Goal: Transaction & Acquisition: Book appointment/travel/reservation

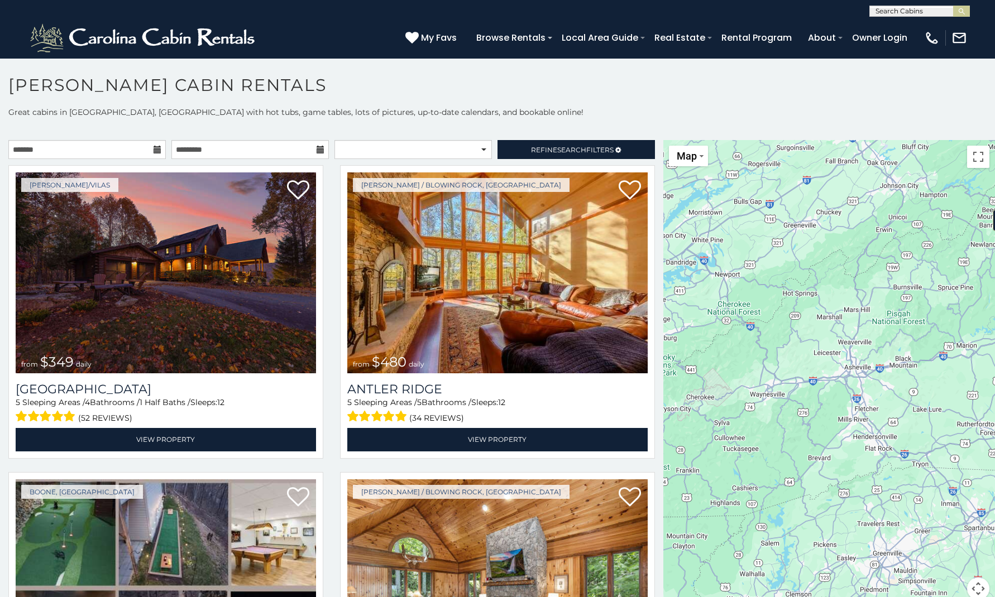
drag, startPoint x: 682, startPoint y: 425, endPoint x: 828, endPoint y: 279, distance: 206.1
click at [833, 276] on div "$349 $480 $525 $315 $355 $675 $635 $930 $400 $451 $330 $400 $485 $460 $395 $695…" at bounding box center [829, 376] width 332 height 473
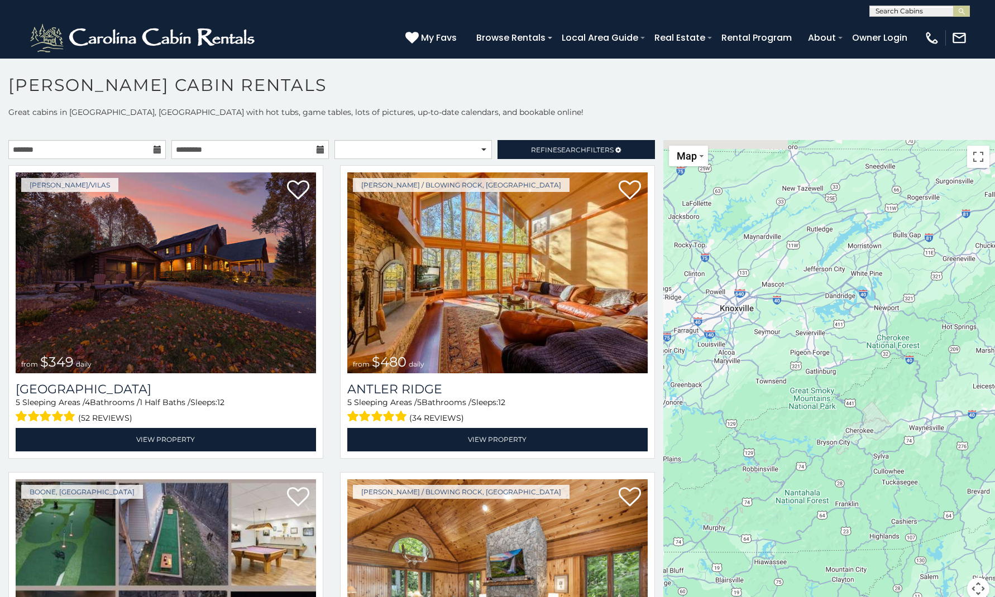
drag, startPoint x: 668, startPoint y: 366, endPoint x: 821, endPoint y: 408, distance: 159.2
click at [821, 408] on div "$349 $480 $525 $315 $355 $675 $635 $930 $400 $451 $330 $400 $485 $460 $395 $695…" at bounding box center [829, 376] width 332 height 473
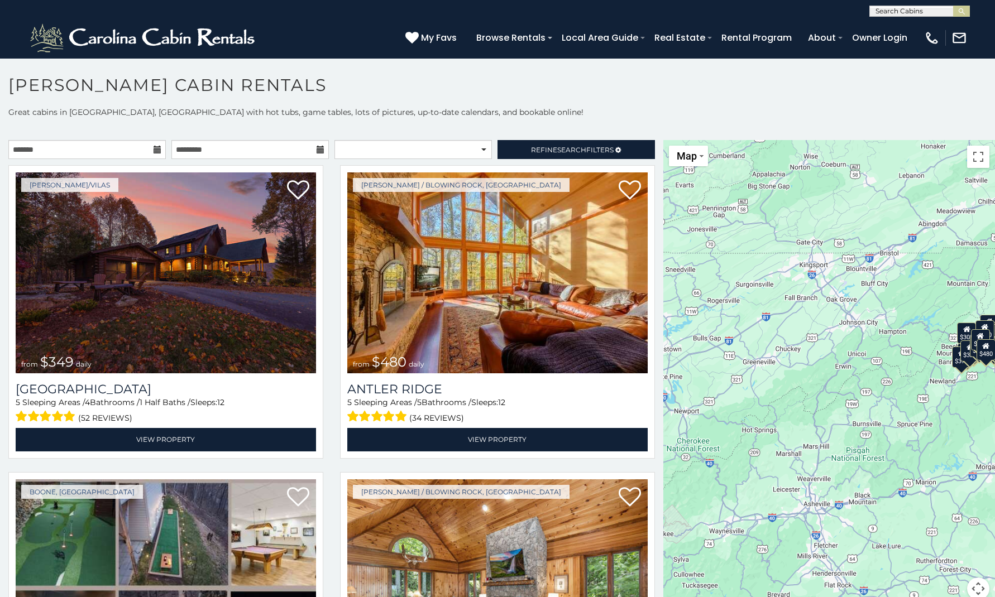
drag, startPoint x: 915, startPoint y: 298, endPoint x: 721, endPoint y: 393, distance: 215.7
click at [721, 393] on div "$349 $480 $525 $315 $355 $675 $635 $930 $400 $451 $330 $400 $485 $460 $395 $695…" at bounding box center [829, 376] width 332 height 473
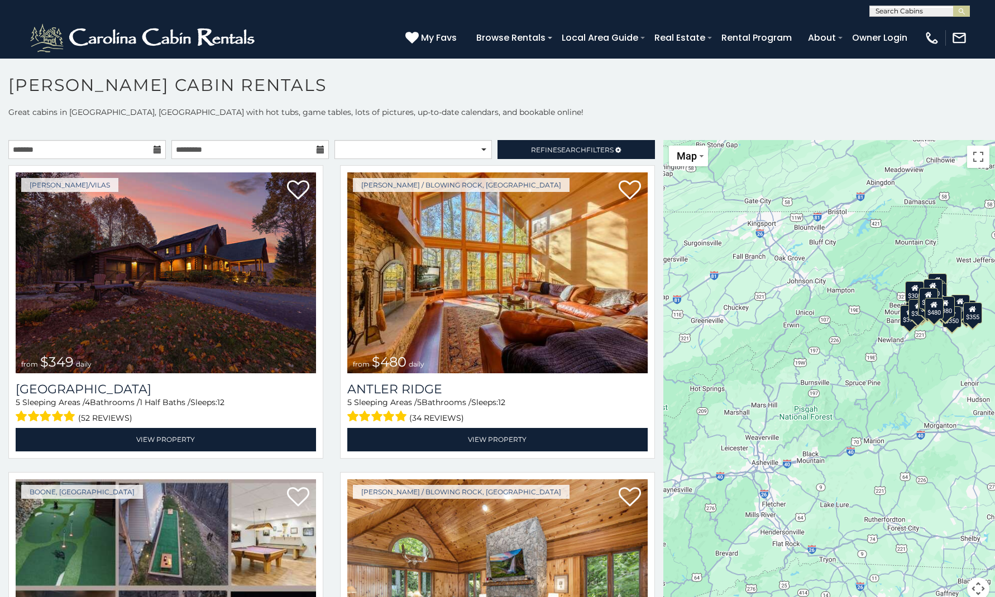
drag, startPoint x: 765, startPoint y: 404, endPoint x: 715, endPoint y: 362, distance: 65.1
click at [715, 362] on div "$349 $480 $525 $315 $355 $675 $635 $930 $400 $451 $330 $400 $485 $460 $395 $695…" at bounding box center [829, 376] width 332 height 473
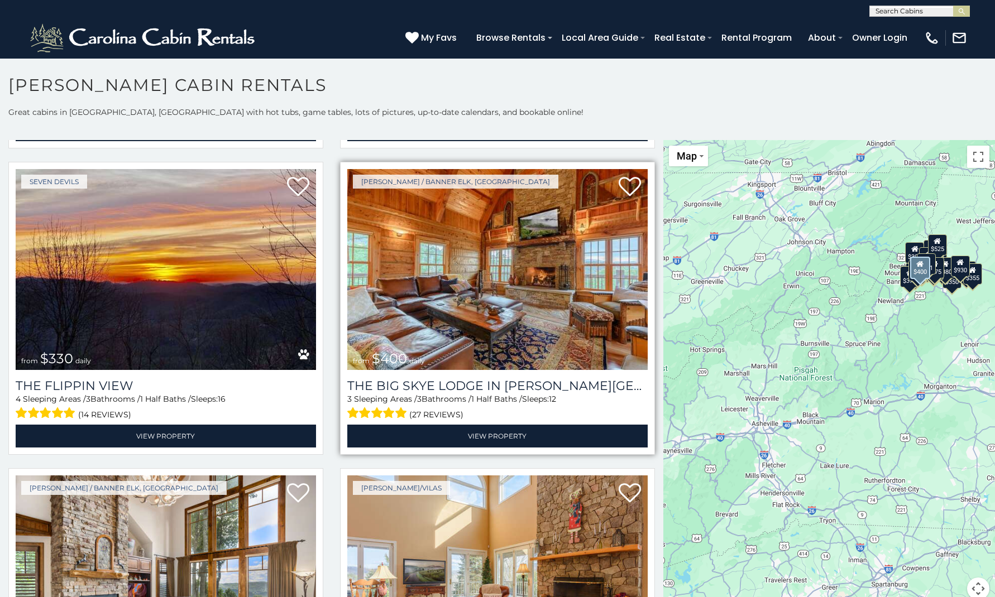
scroll to position [1555, 0]
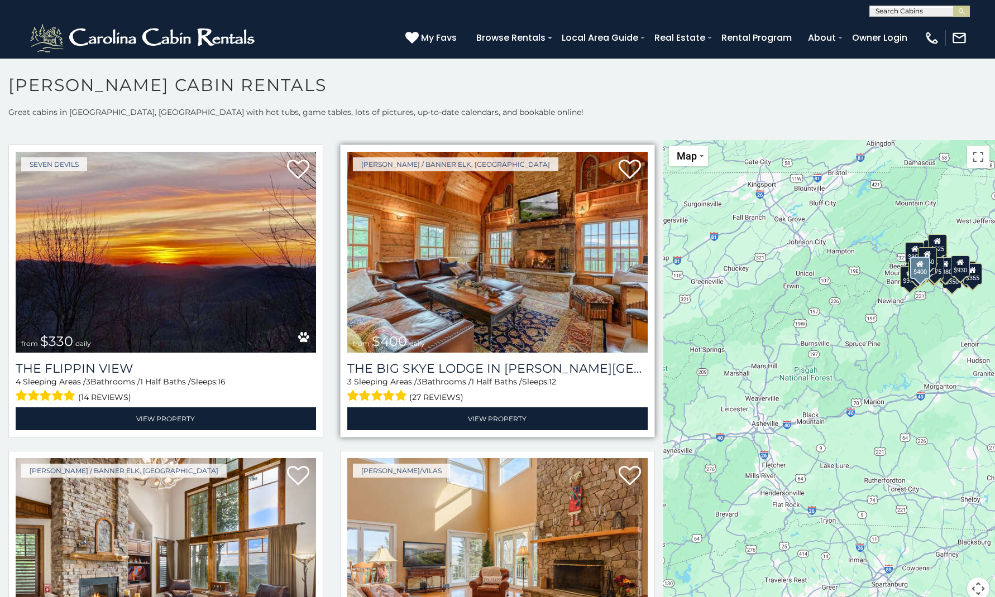
click at [476, 296] on img at bounding box center [497, 252] width 300 height 201
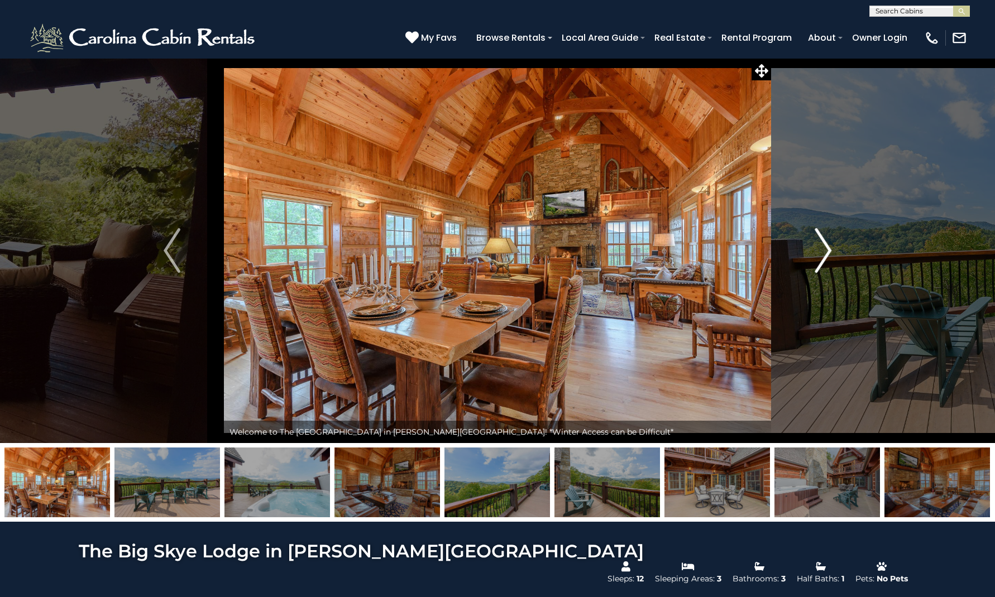
click at [824, 245] on img "Next" at bounding box center [823, 250] width 17 height 45
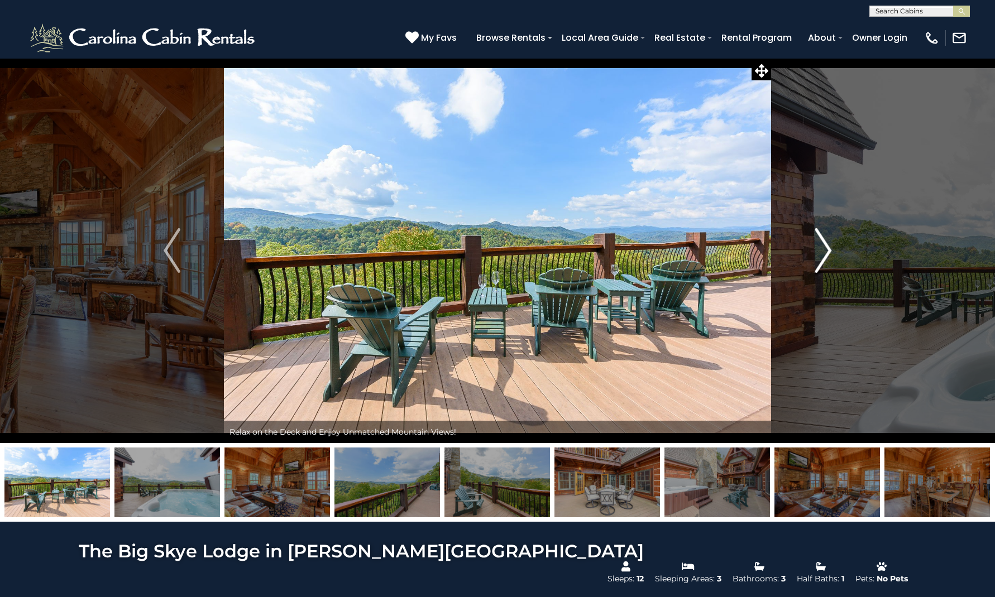
click at [829, 247] on img "Next" at bounding box center [823, 250] width 17 height 45
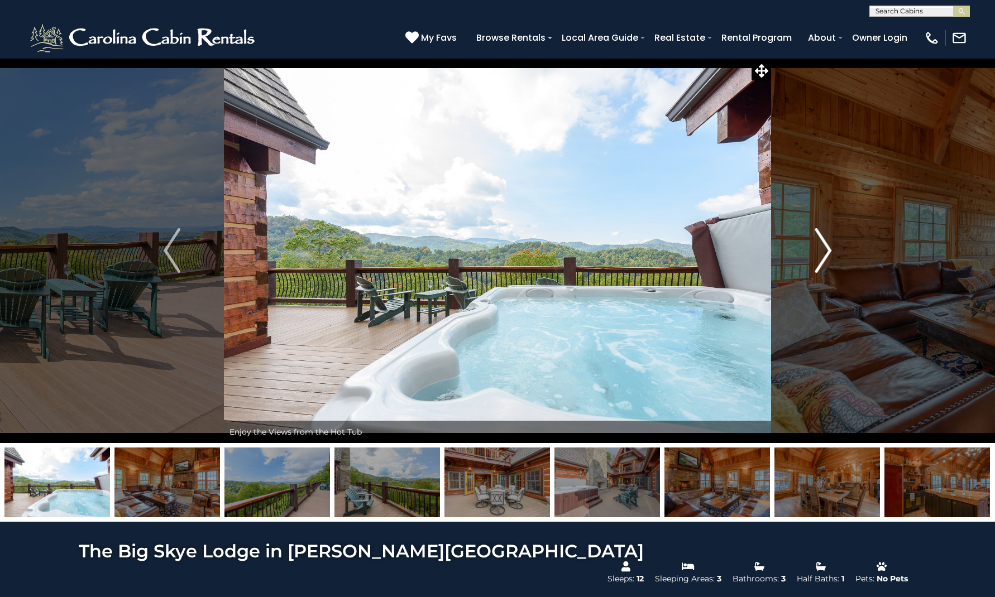
click at [824, 248] on img "Next" at bounding box center [823, 250] width 17 height 45
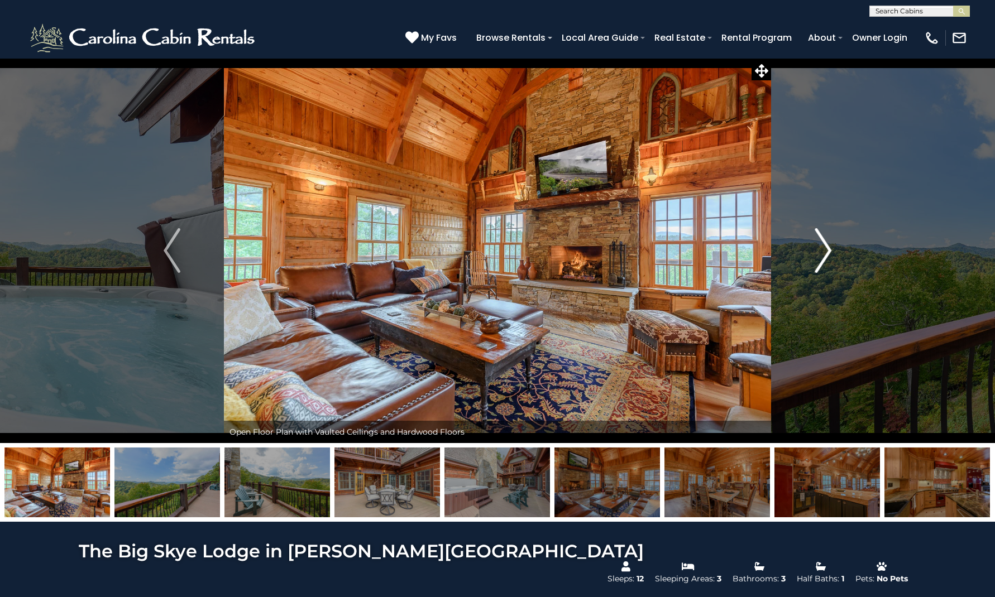
click at [824, 248] on img "Next" at bounding box center [823, 250] width 17 height 45
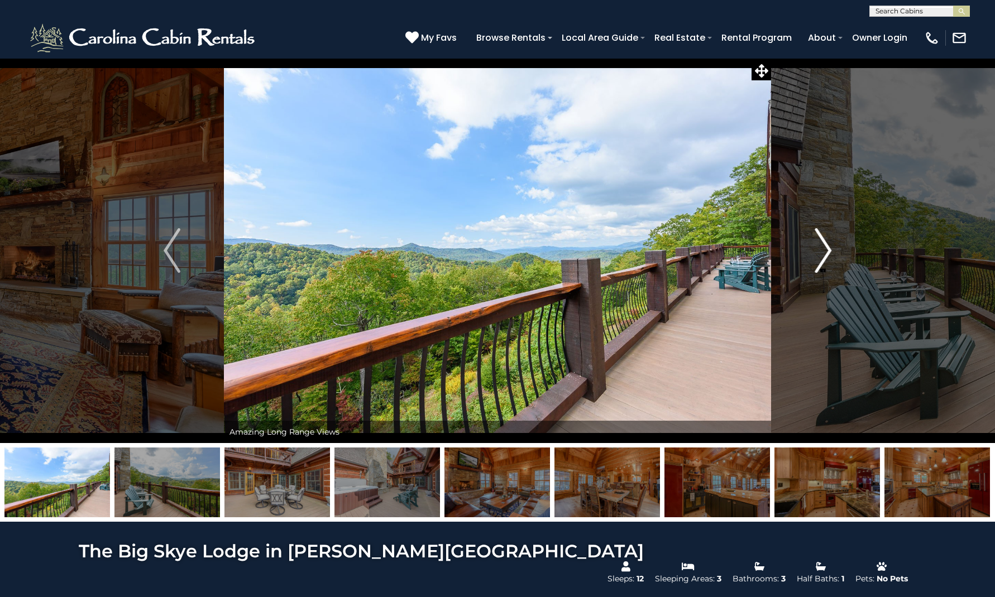
click at [824, 248] on img "Next" at bounding box center [823, 250] width 17 height 45
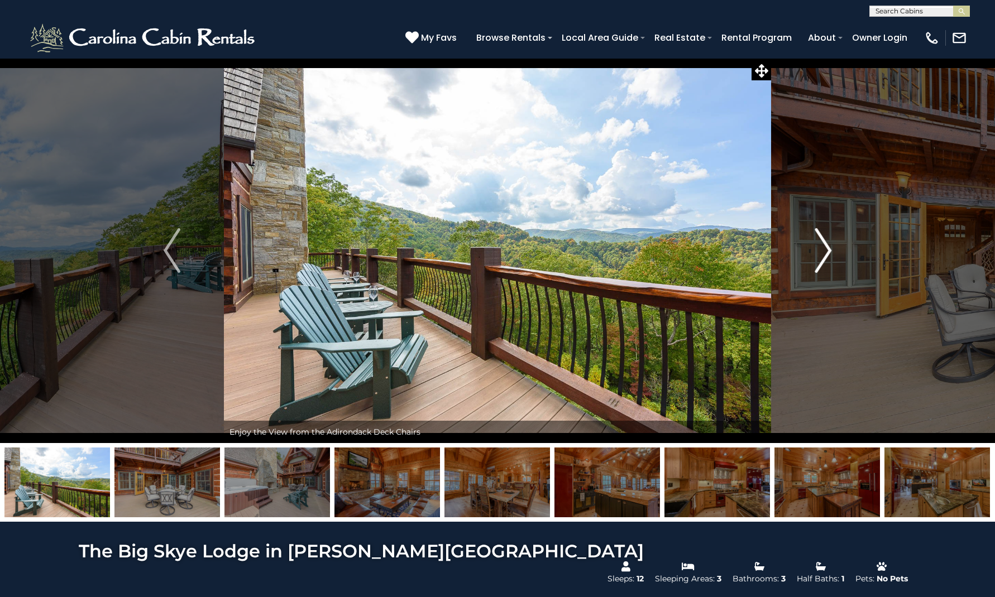
click at [824, 248] on img "Next" at bounding box center [823, 250] width 17 height 45
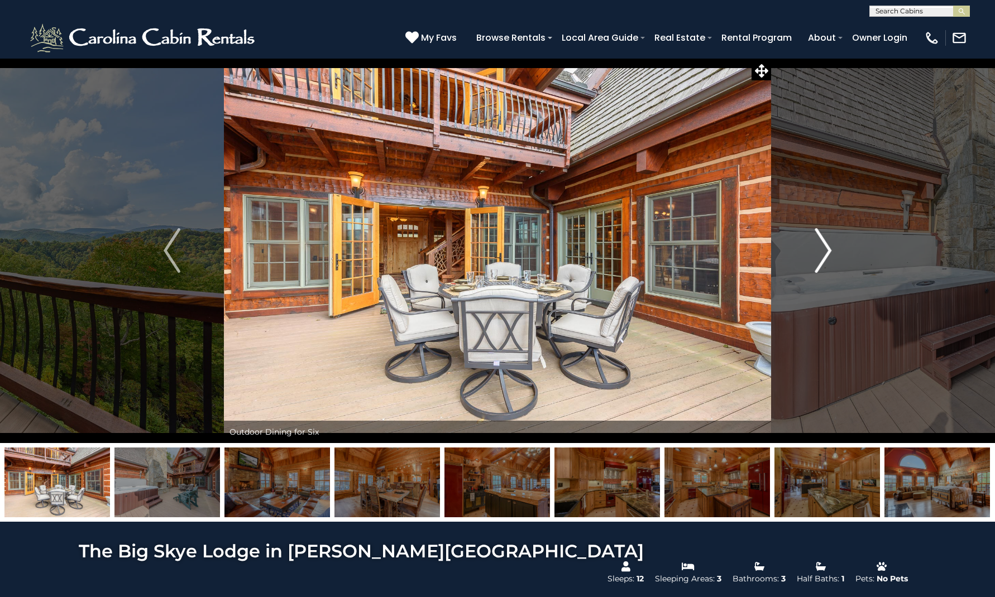
click at [824, 248] on img "Next" at bounding box center [823, 250] width 17 height 45
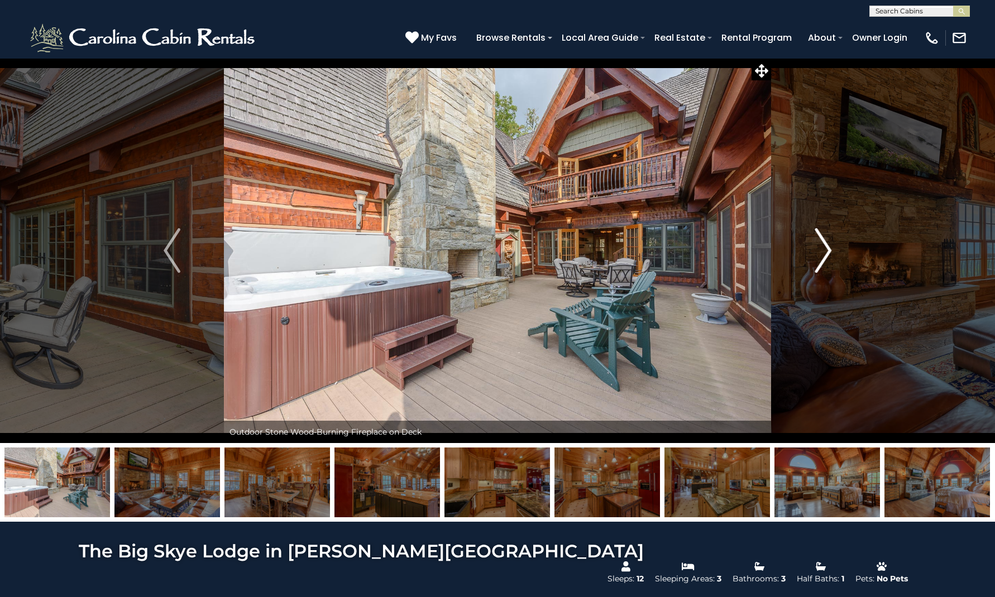
click at [824, 248] on img "Next" at bounding box center [823, 250] width 17 height 45
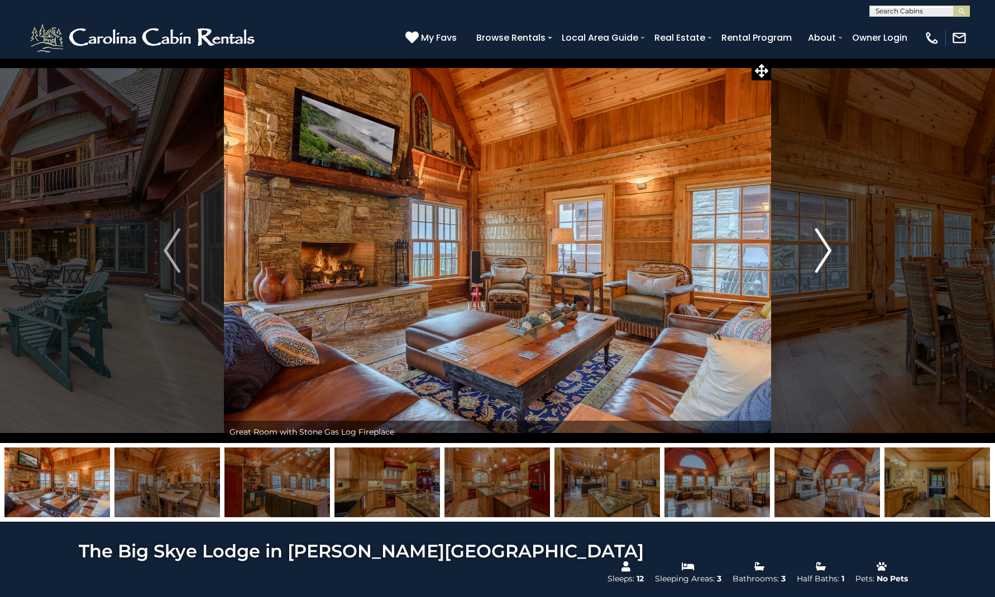
click at [818, 257] on img "Next" at bounding box center [823, 250] width 17 height 45
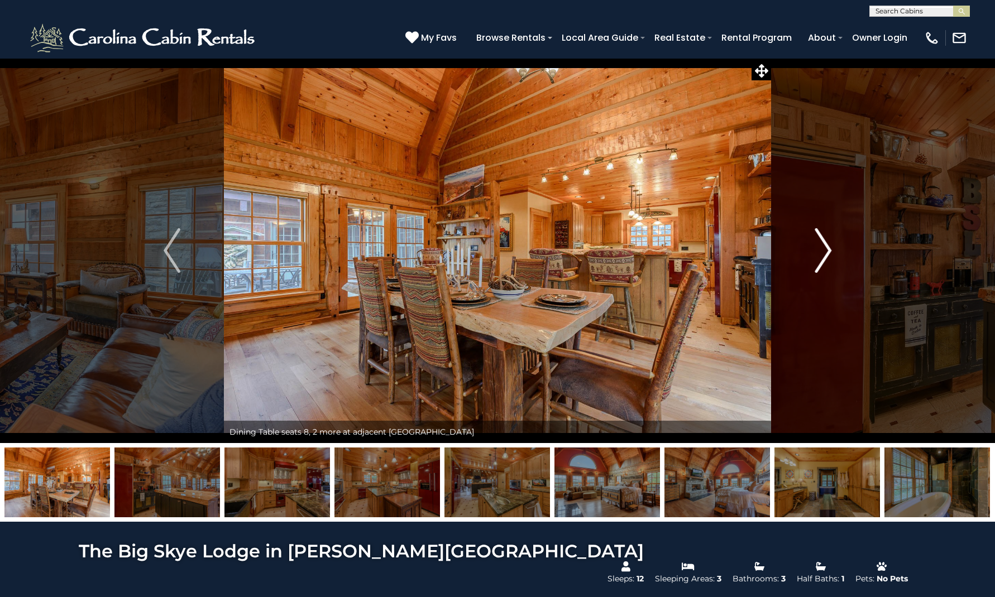
click at [824, 254] on img "Next" at bounding box center [823, 250] width 17 height 45
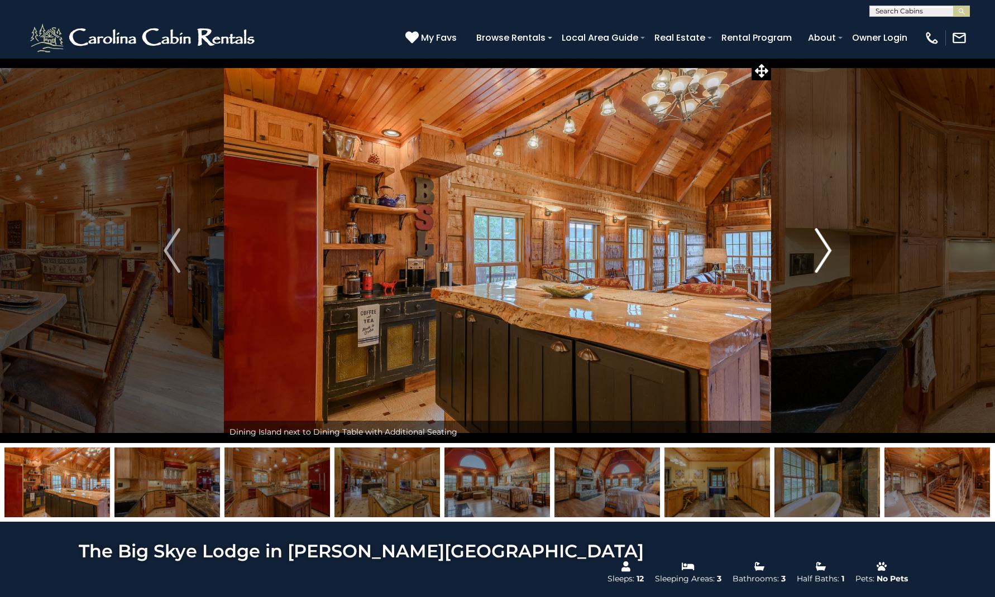
click at [823, 253] on img "Next" at bounding box center [823, 250] width 17 height 45
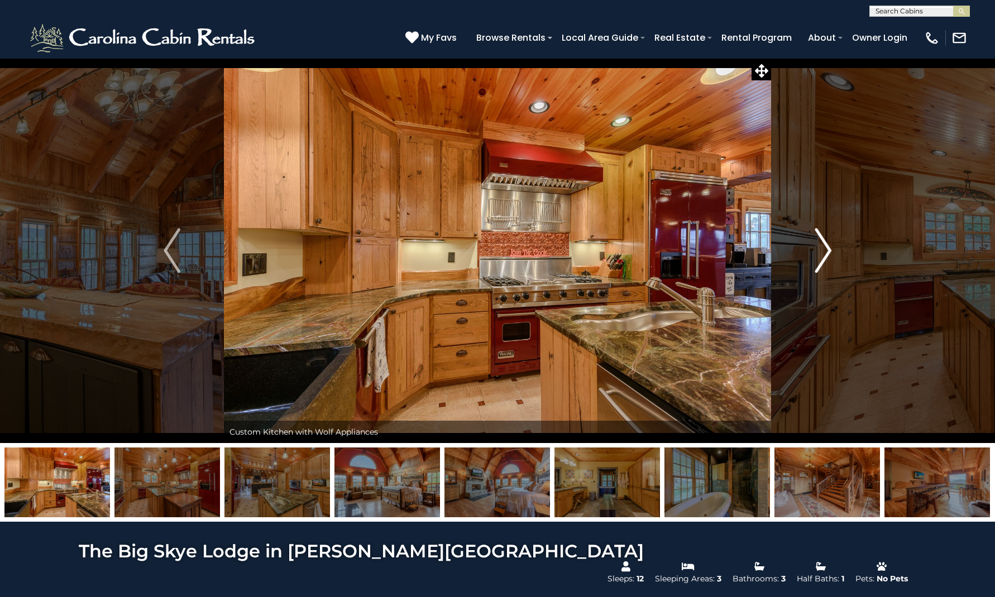
click at [823, 253] on img "Next" at bounding box center [823, 250] width 17 height 45
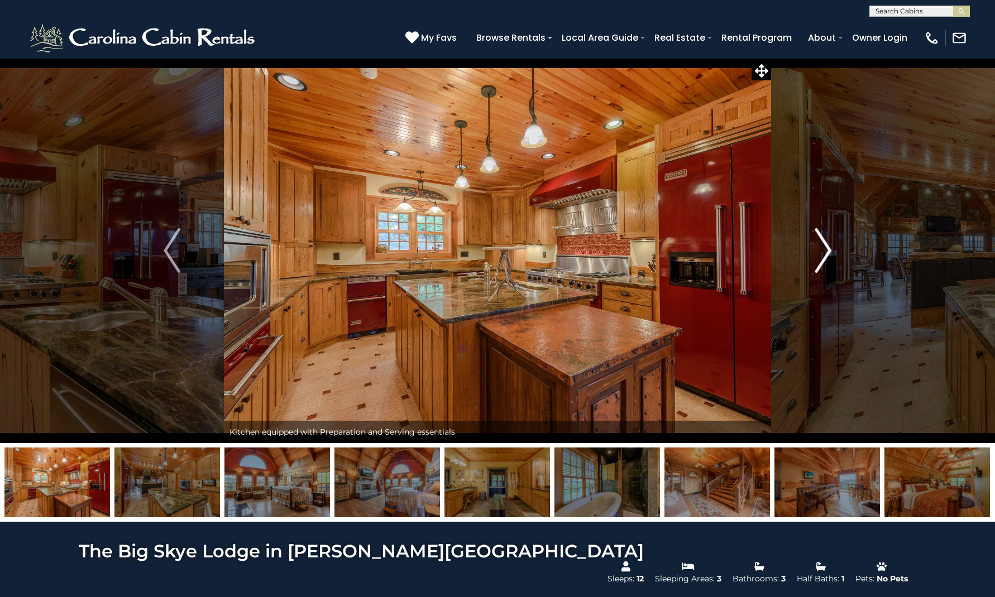
click at [823, 253] on img "Next" at bounding box center [823, 250] width 17 height 45
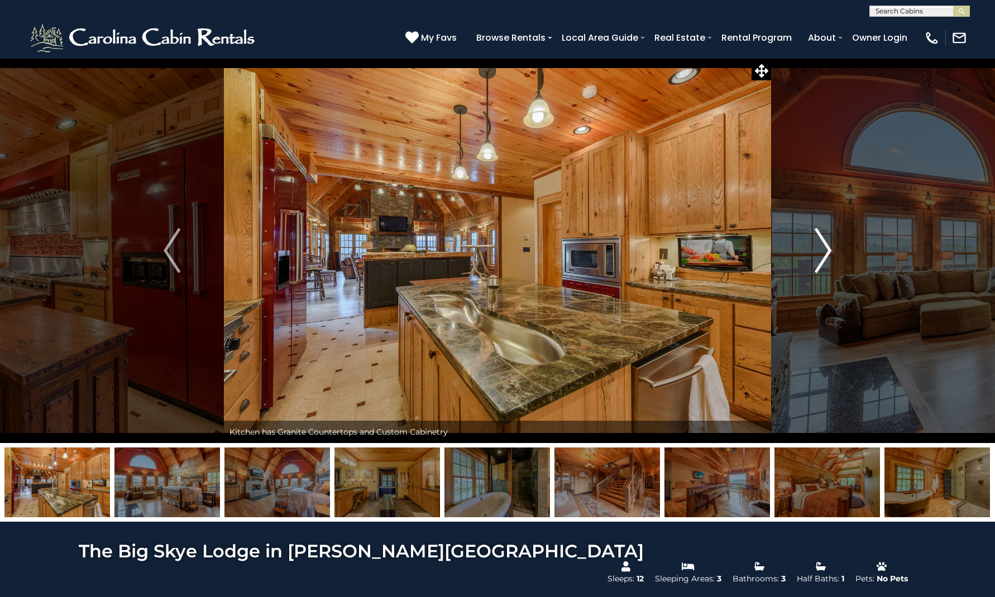
click at [823, 253] on img "Next" at bounding box center [823, 250] width 17 height 45
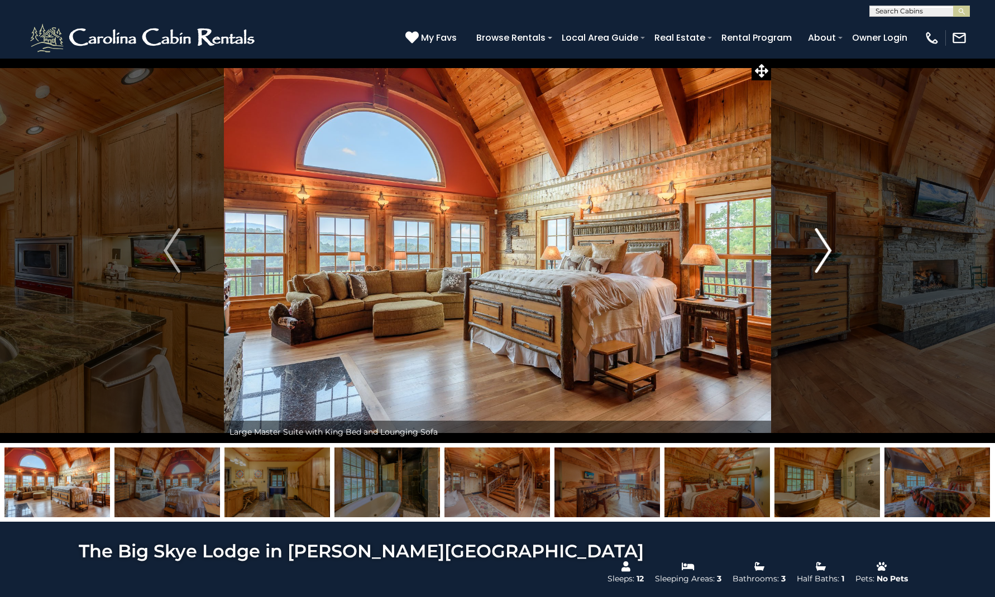
click at [823, 253] on img "Next" at bounding box center [823, 250] width 17 height 45
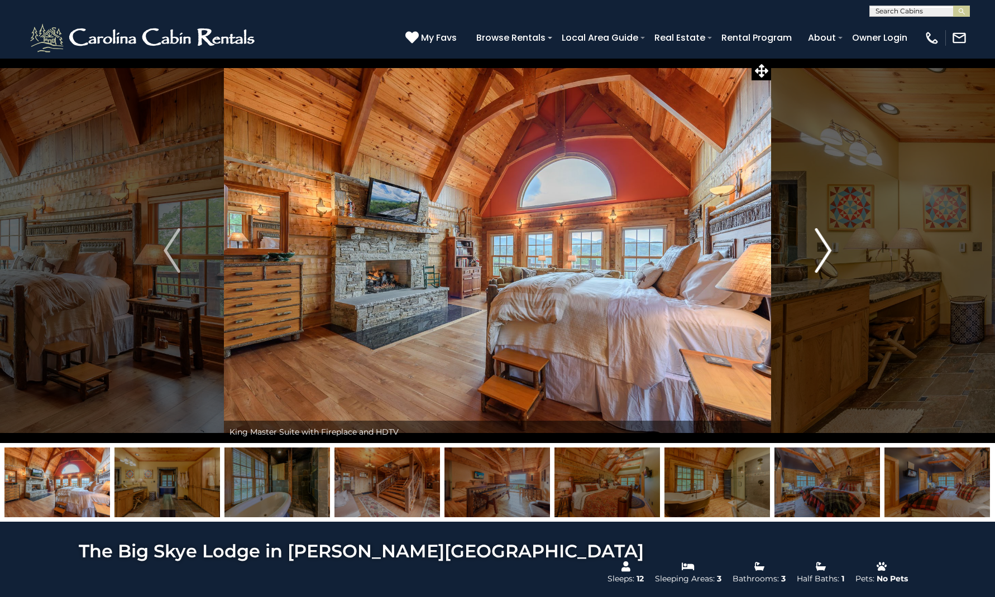
click at [823, 253] on img "Next" at bounding box center [823, 250] width 17 height 45
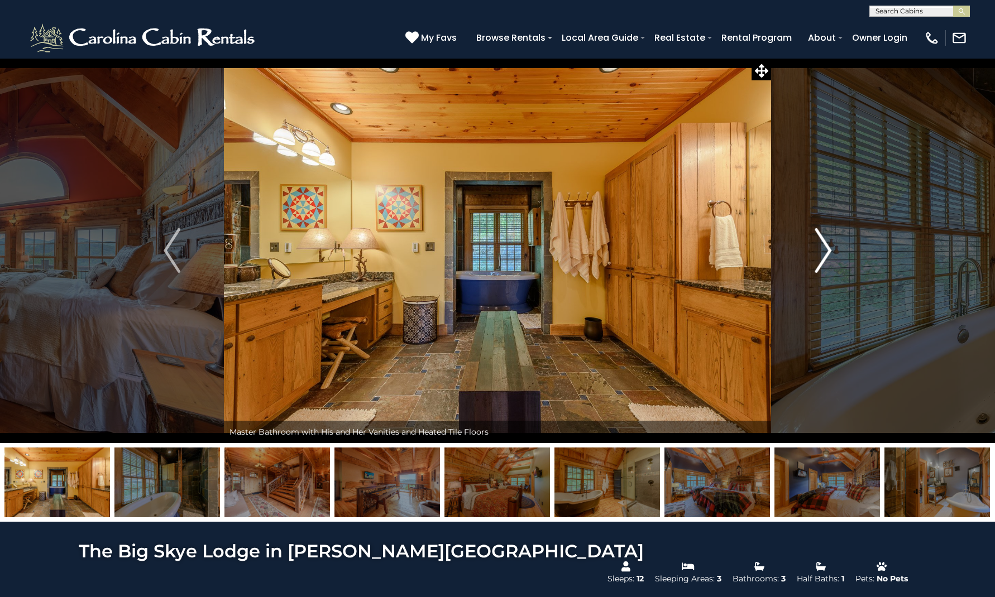
click at [823, 253] on img "Next" at bounding box center [823, 250] width 17 height 45
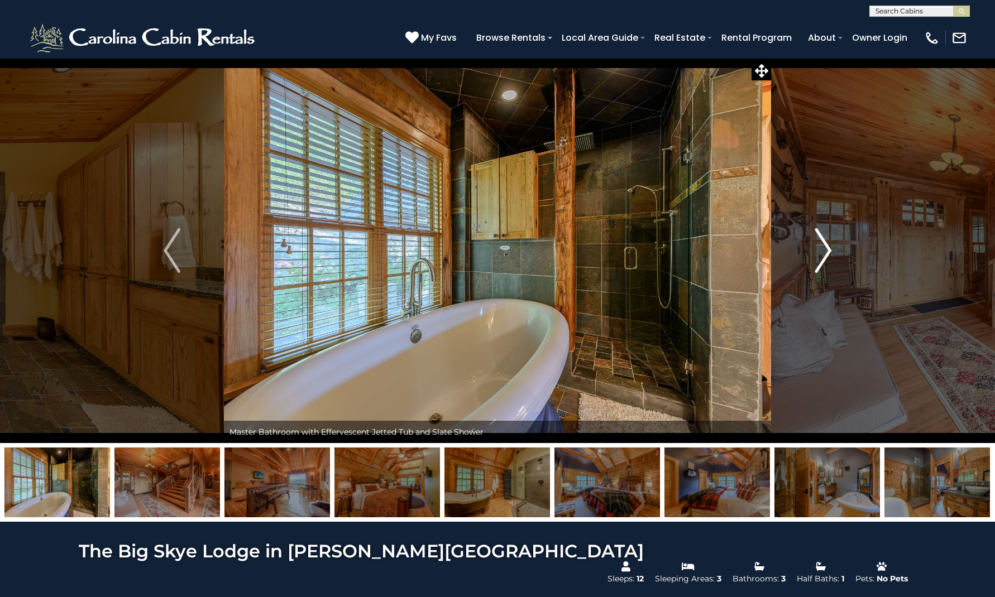
click at [823, 253] on img "Next" at bounding box center [823, 250] width 17 height 45
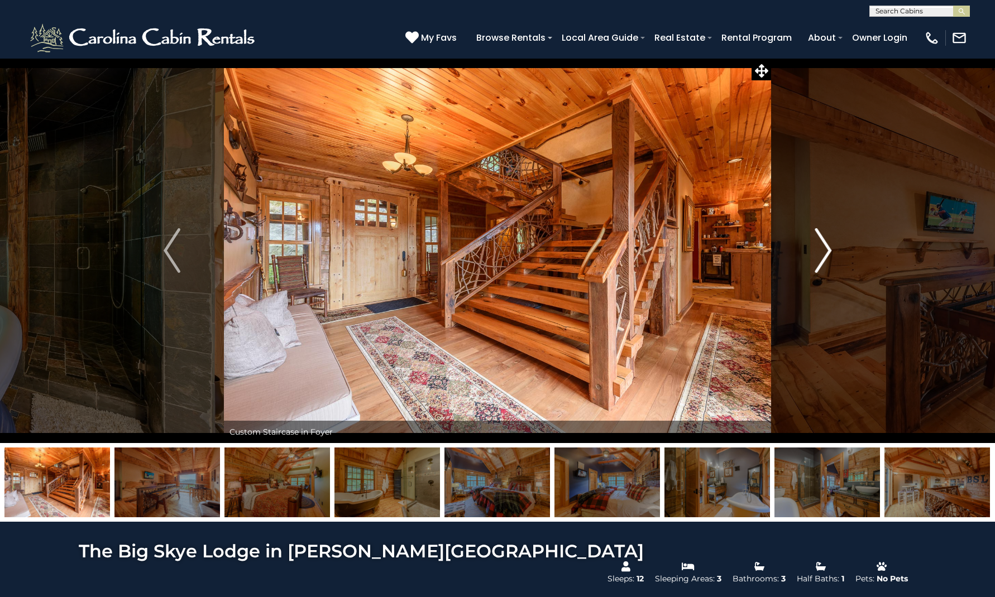
click at [823, 253] on img "Next" at bounding box center [823, 250] width 17 height 45
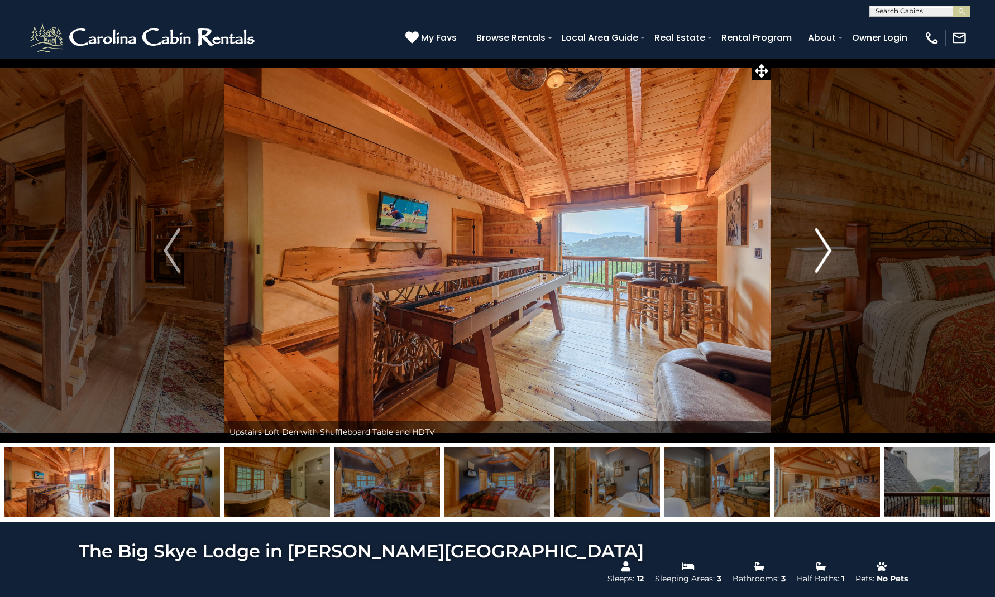
click at [823, 253] on img "Next" at bounding box center [823, 250] width 17 height 45
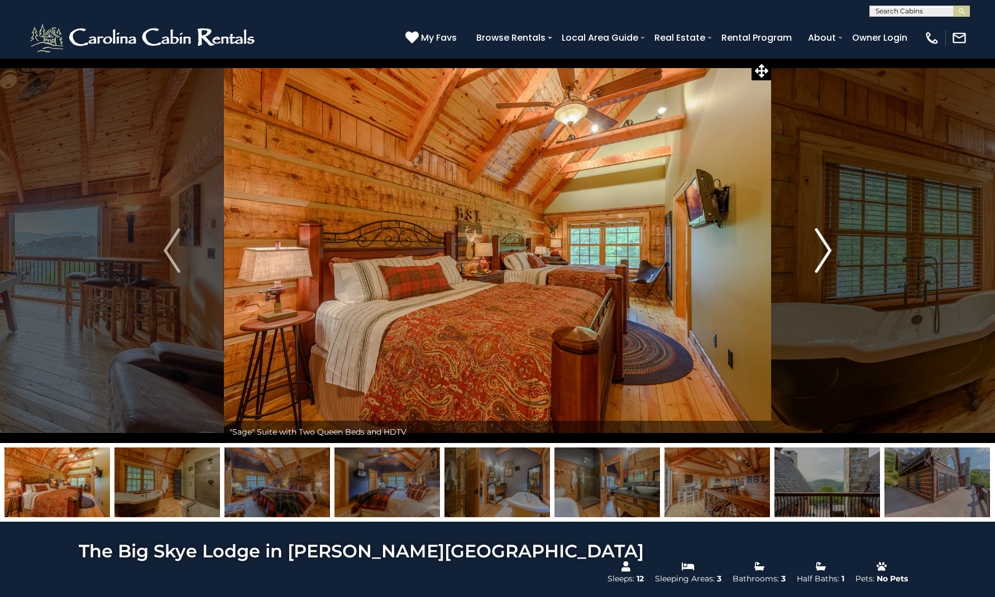
click at [823, 253] on img "Next" at bounding box center [823, 250] width 17 height 45
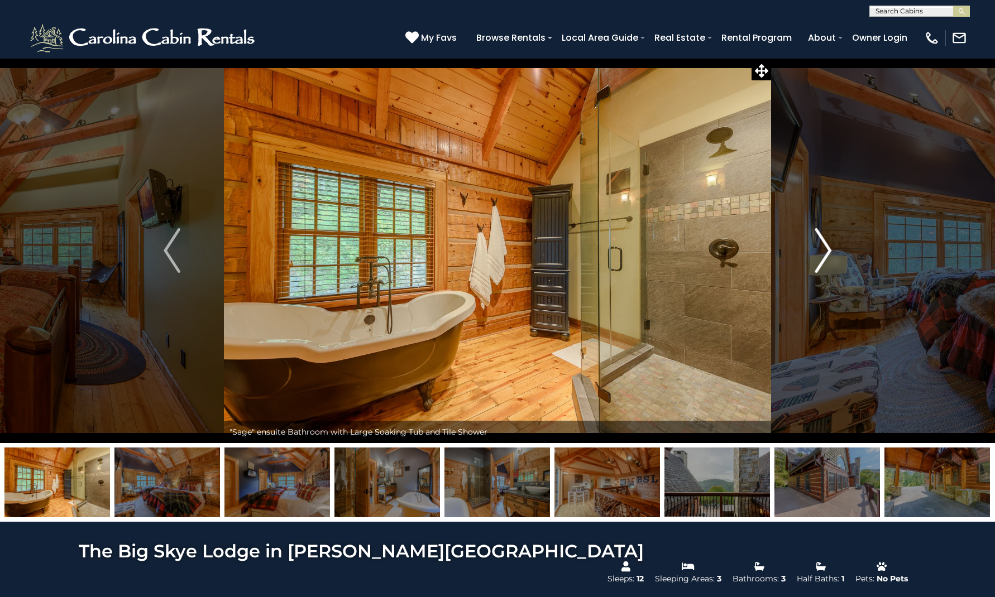
click at [823, 253] on img "Next" at bounding box center [823, 250] width 17 height 45
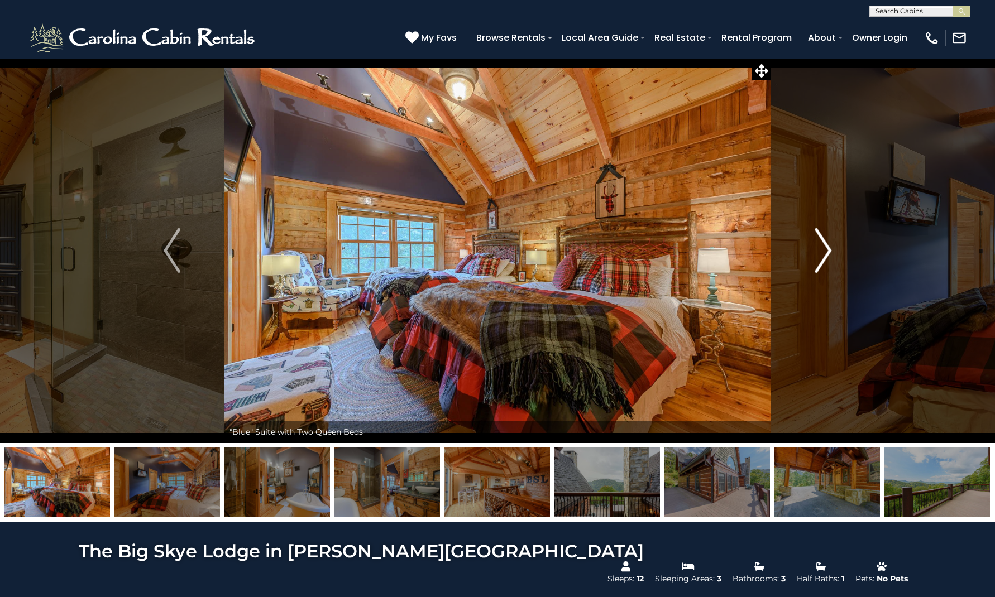
click at [826, 255] on img "Next" at bounding box center [823, 250] width 17 height 45
